Goal: Information Seeking & Learning: Learn about a topic

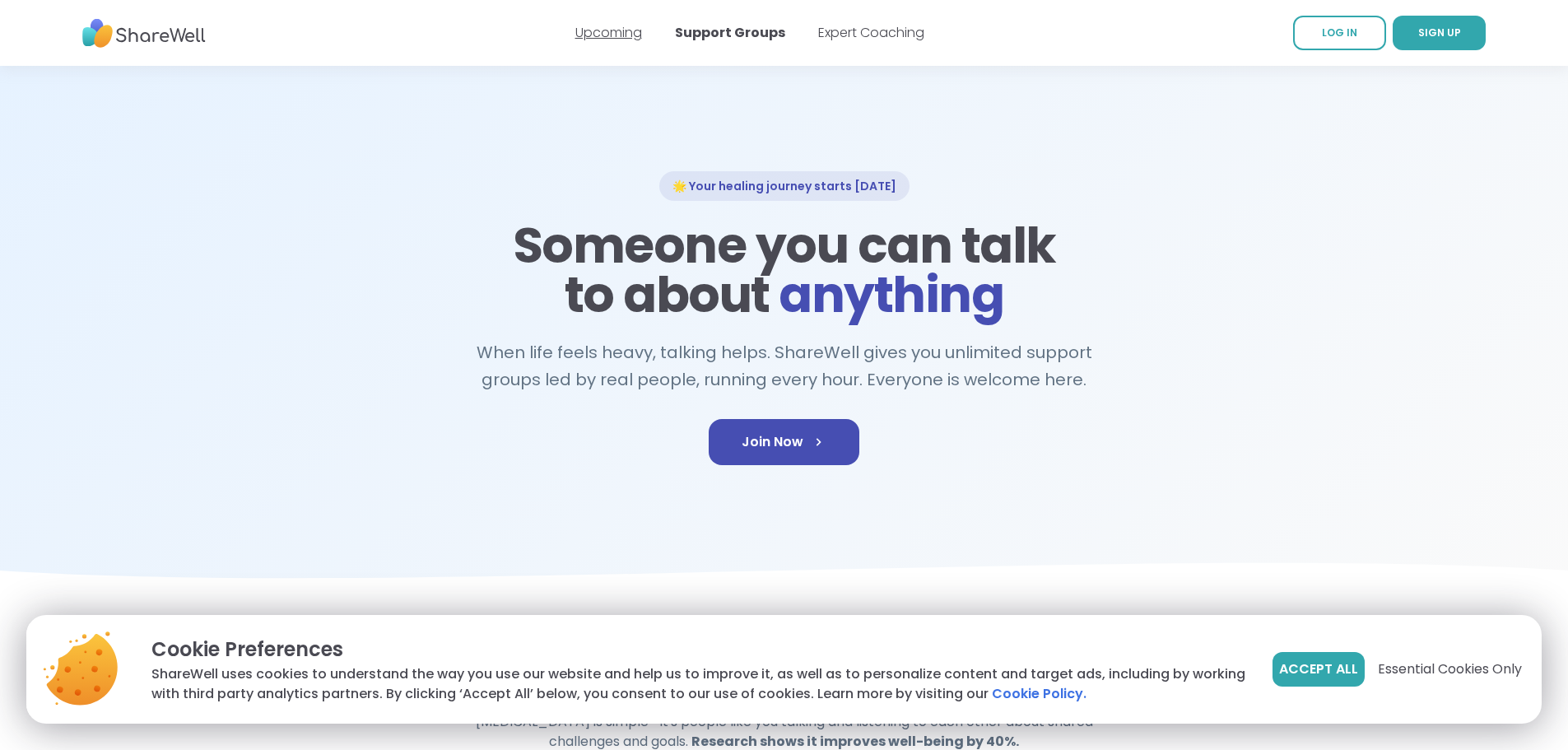
click at [586, 24] on link "Upcoming" at bounding box center [608, 32] width 67 height 19
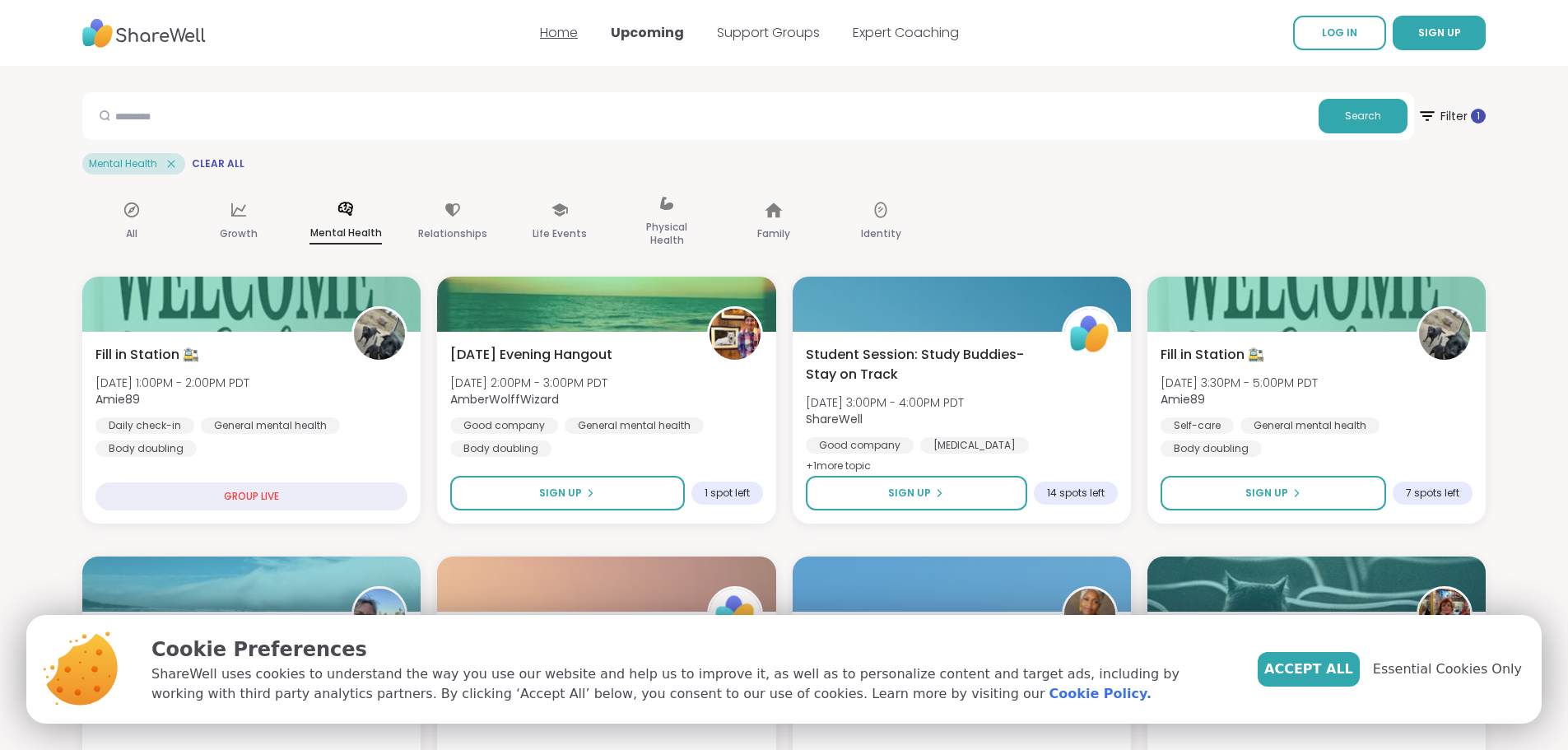
click at [559, 36] on link "Home" at bounding box center [559, 32] width 38 height 19
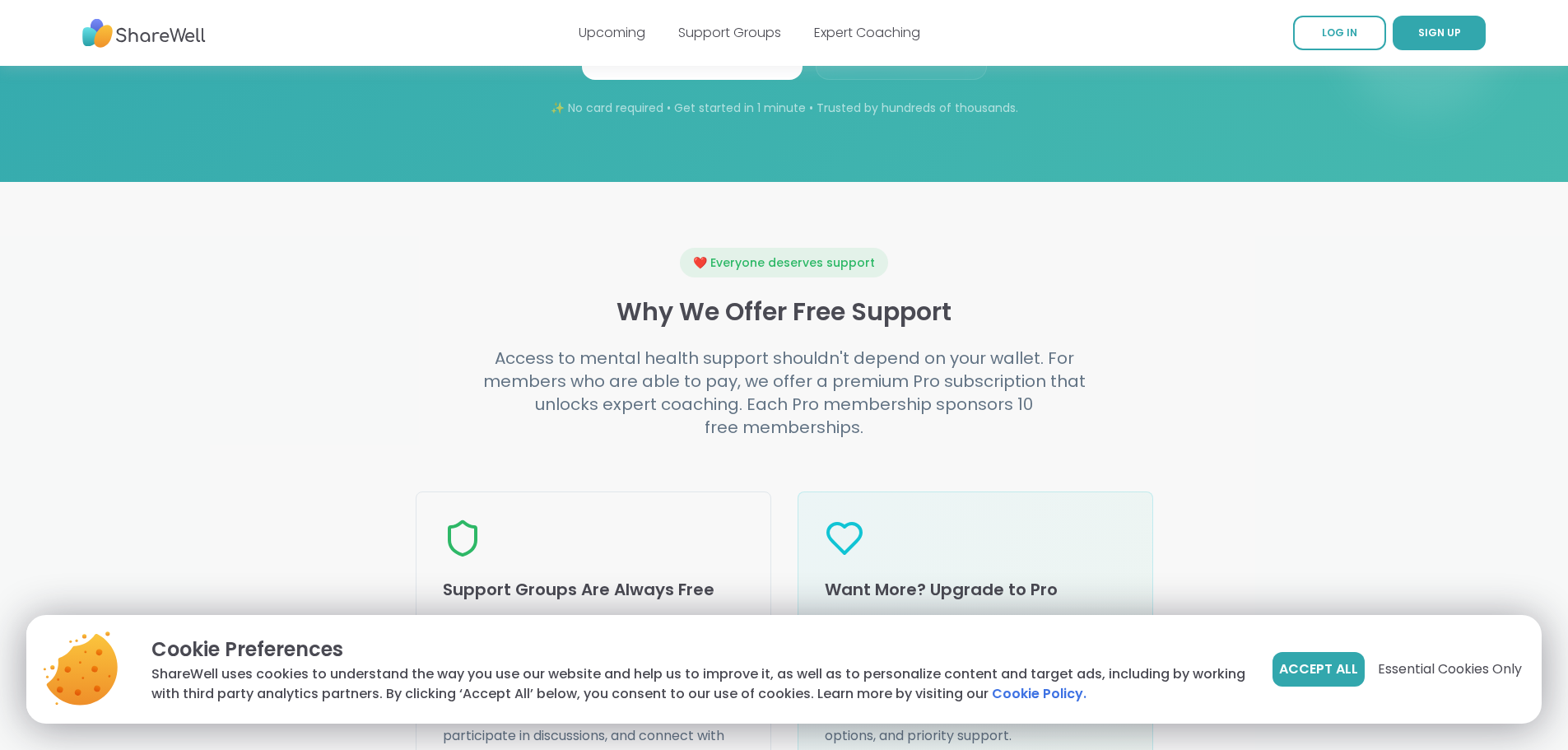
scroll to position [1564, 0]
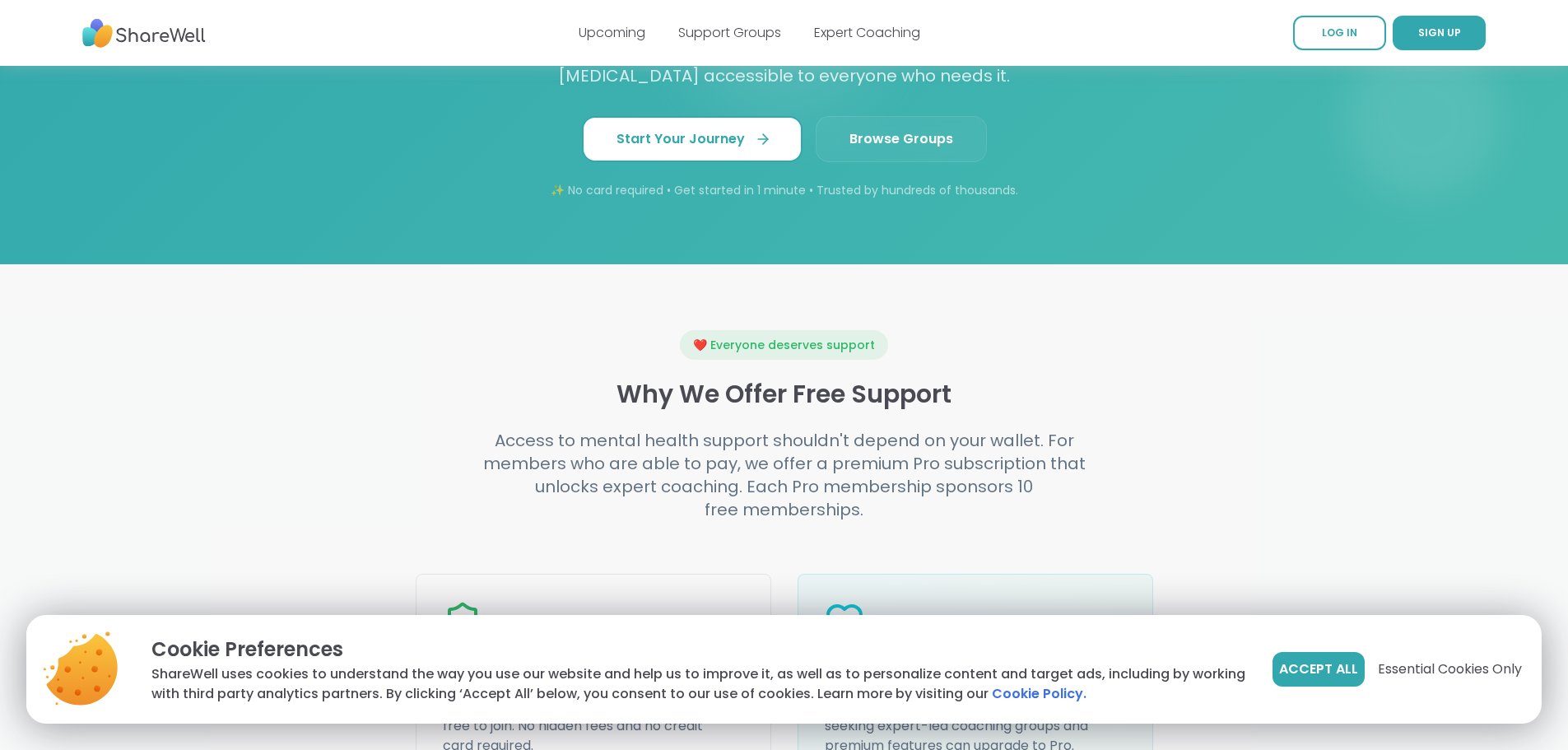
click at [640, 149] on span "Start Your Journey" at bounding box center [692, 139] width 151 height 20
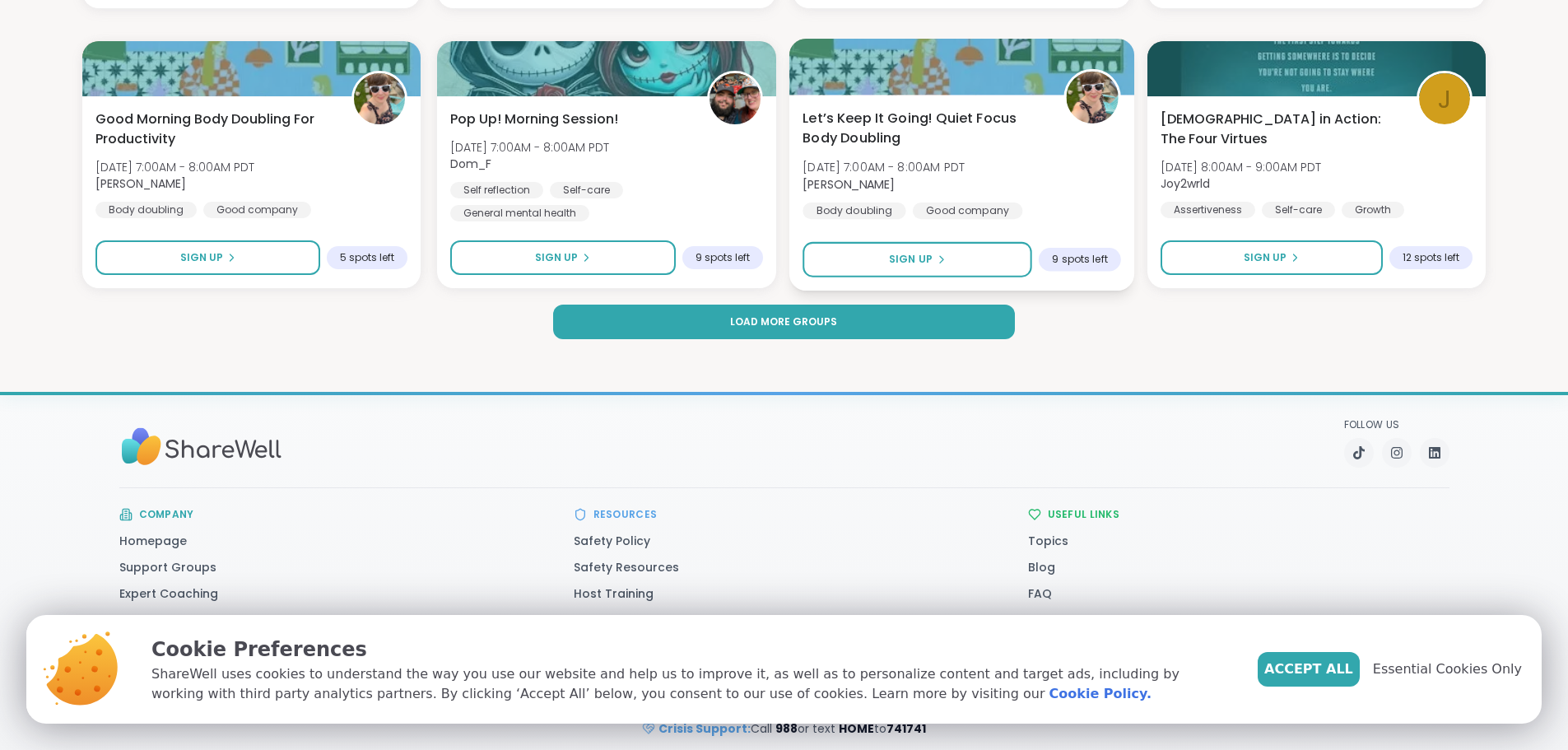
scroll to position [2454, 0]
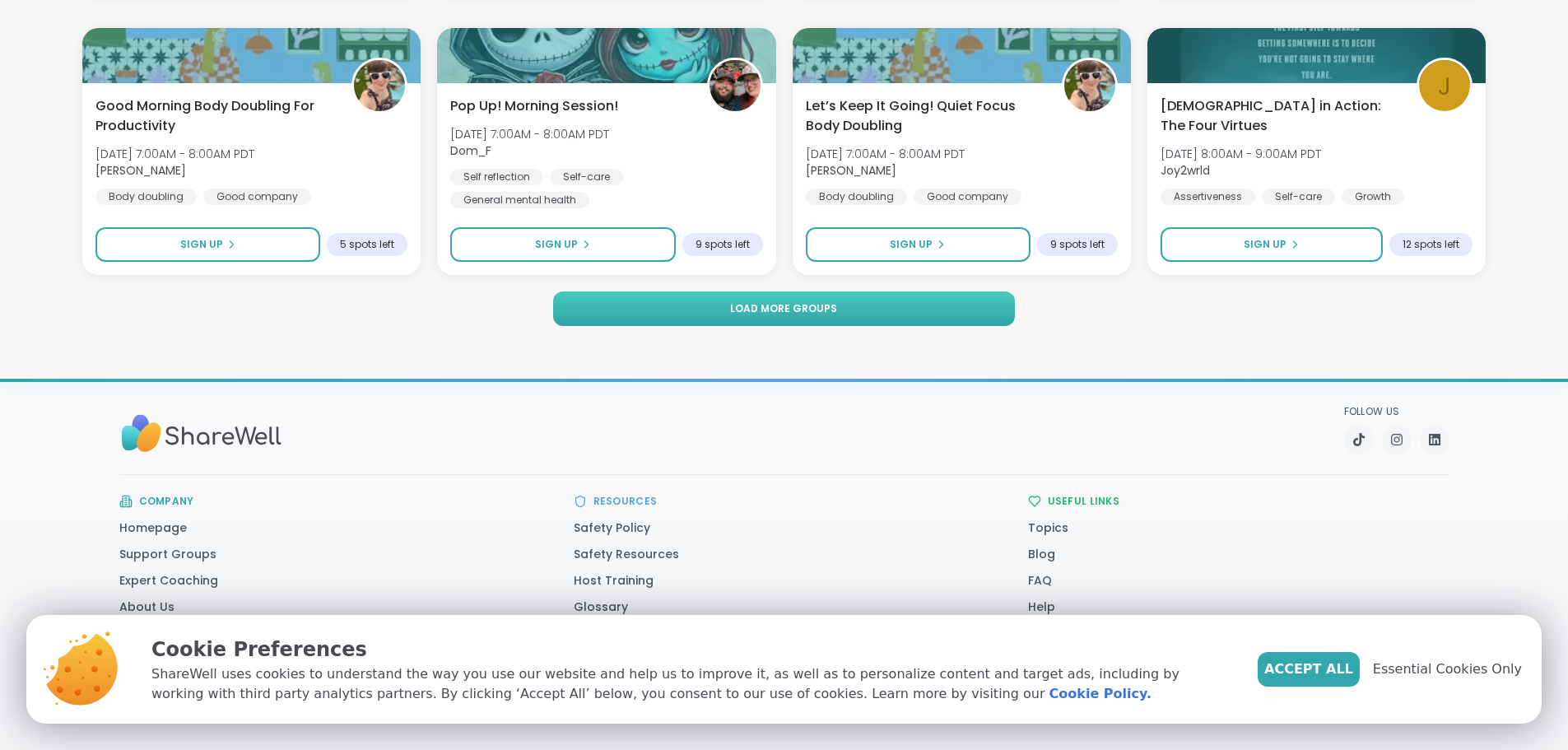
click at [842, 303] on button "Load more groups" at bounding box center [784, 309] width 461 height 35
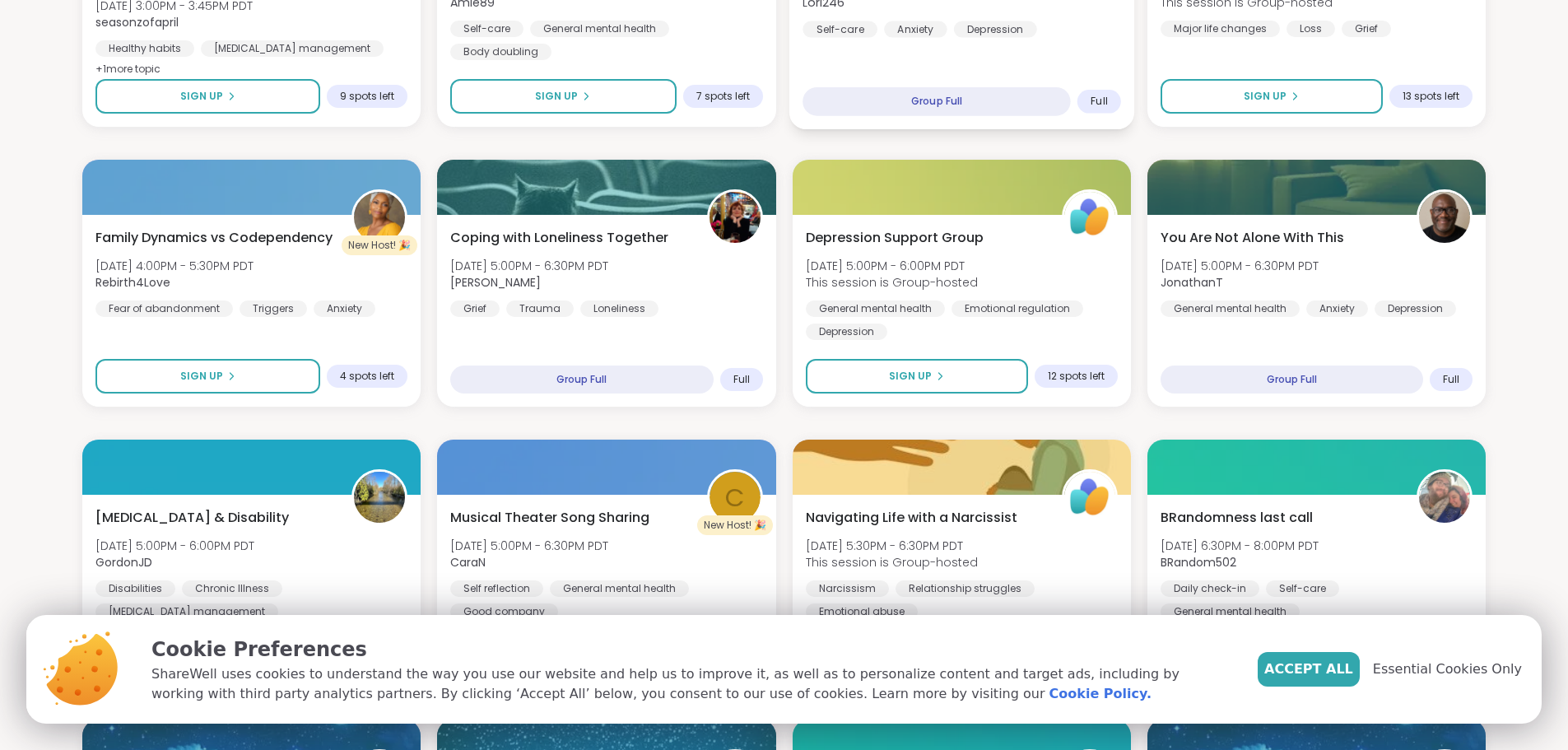
scroll to position [642, 0]
